Goal: Navigation & Orientation: Find specific page/section

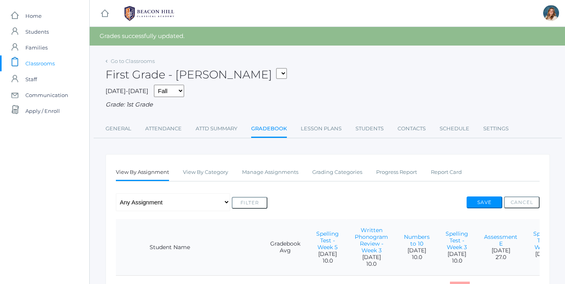
click at [33, 68] on span "Classrooms" at bounding box center [39, 64] width 29 height 16
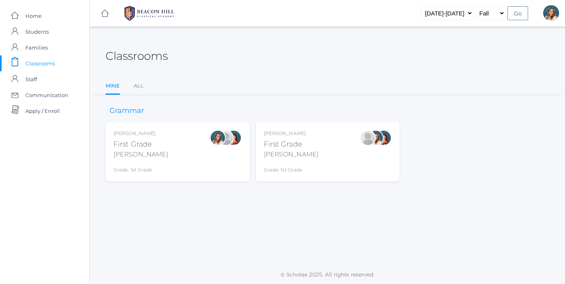
click at [194, 162] on div "[PERSON_NAME] First Grade [PERSON_NAME] Grade: 1st Grade 01LA" at bounding box center [177, 152] width 128 height 44
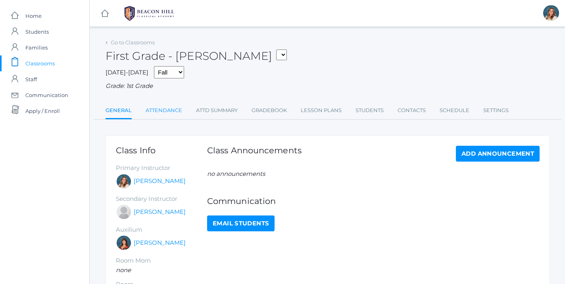
click at [175, 110] on link "Attendance" at bounding box center [164, 111] width 36 height 16
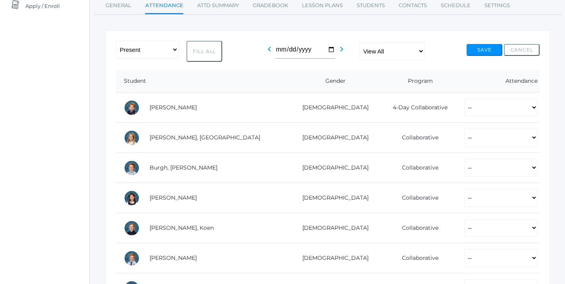
scroll to position [104, 0]
